Goal: Register for event/course

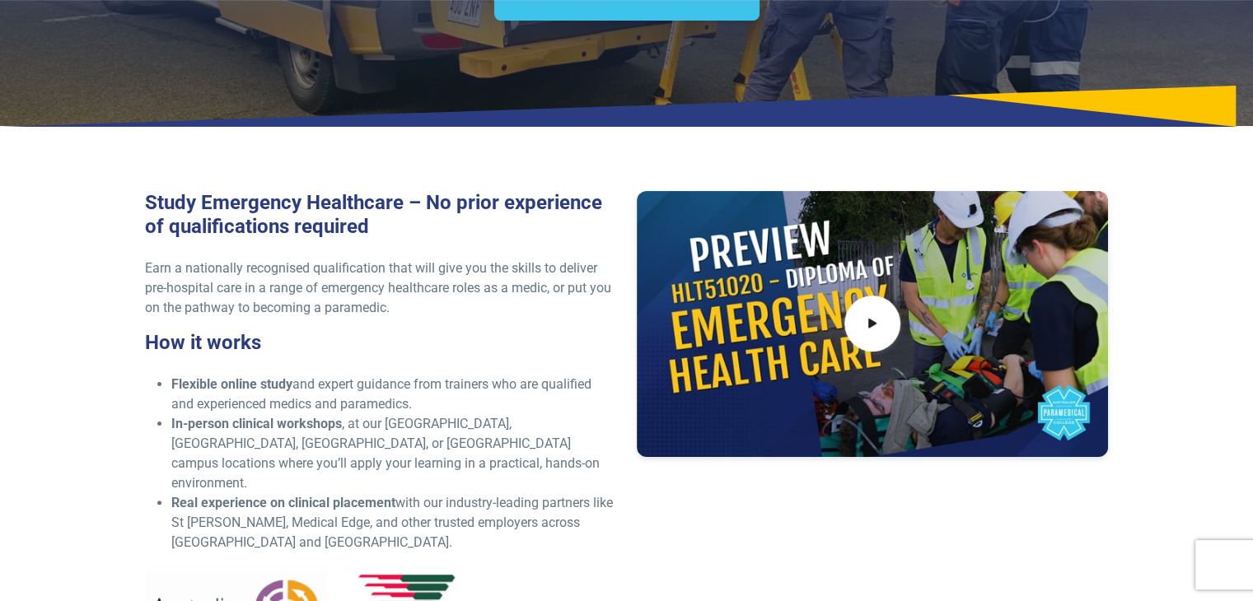
scroll to position [330, 0]
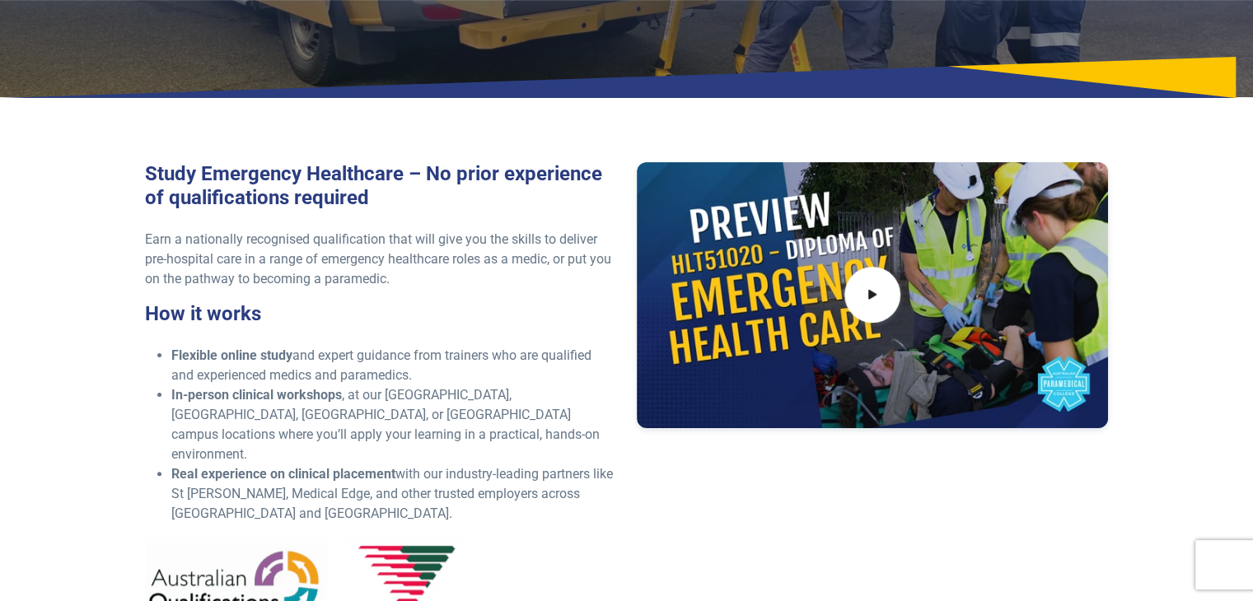
click at [905, 290] on div at bounding box center [873, 294] width 472 height 265
click at [877, 294] on icon at bounding box center [872, 295] width 18 height 27
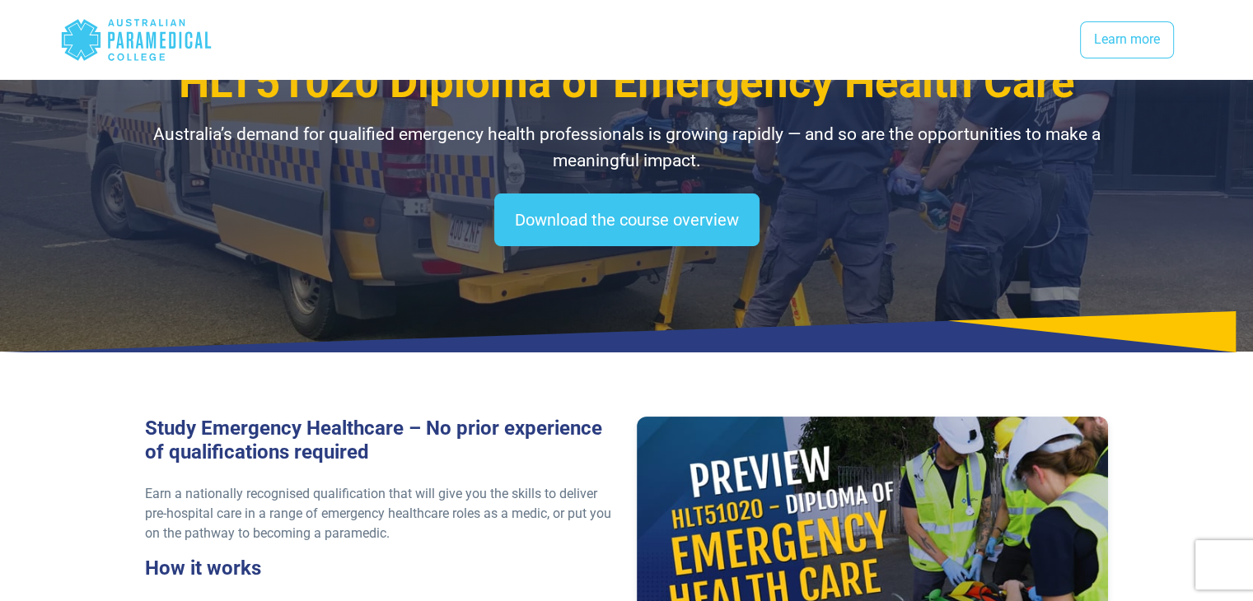
scroll to position [0, 0]
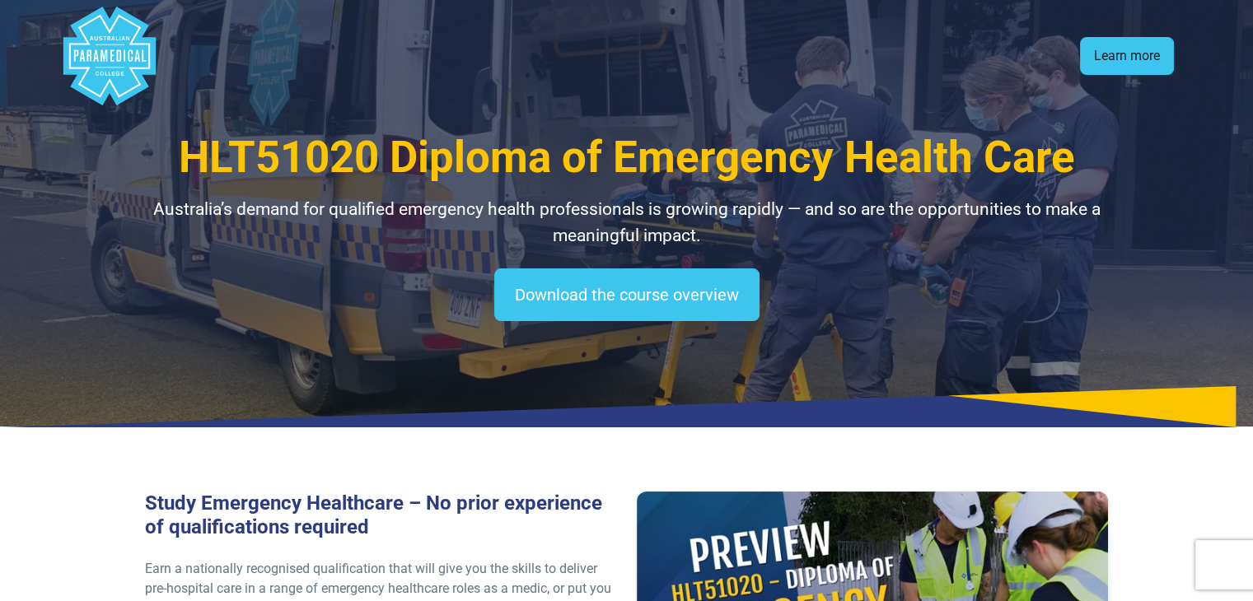
click at [1144, 52] on link "Learn more" at bounding box center [1127, 56] width 94 height 38
click at [125, 72] on polygon "Australian Paramedical College" at bounding box center [109, 56] width 92 height 99
click at [112, 37] on polygon "Australian Paramedical College" at bounding box center [109, 56] width 92 height 99
click at [109, 61] on polygon "Australian Paramedical College" at bounding box center [109, 56] width 92 height 99
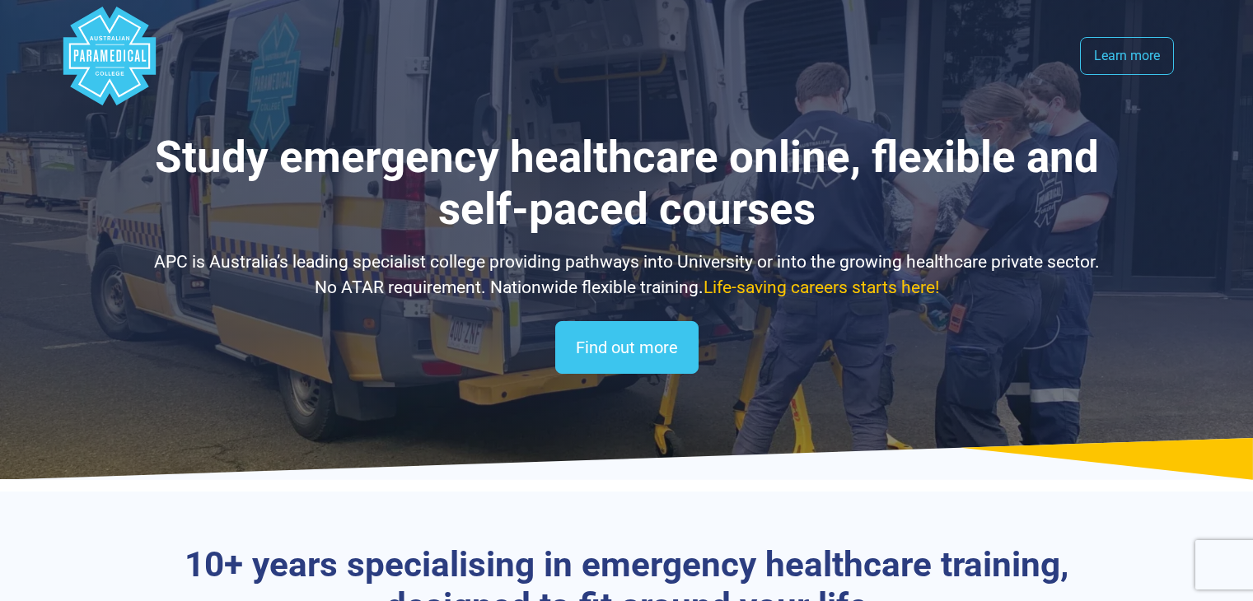
select select "**********"
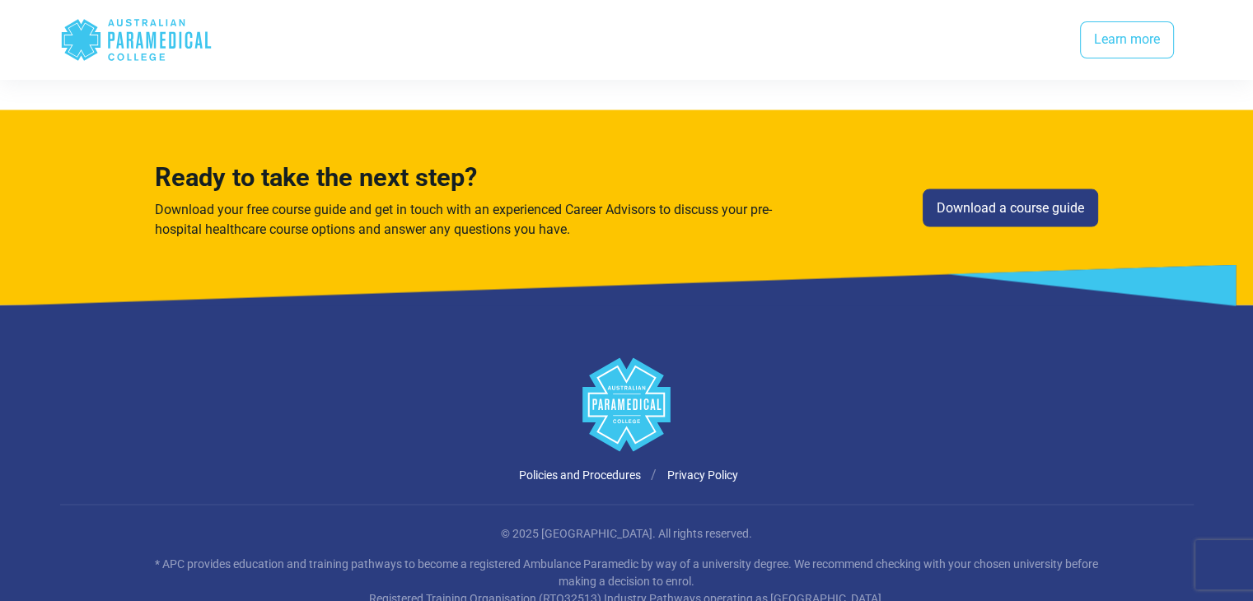
scroll to position [3241, 0]
